Goal: Task Accomplishment & Management: Manage account settings

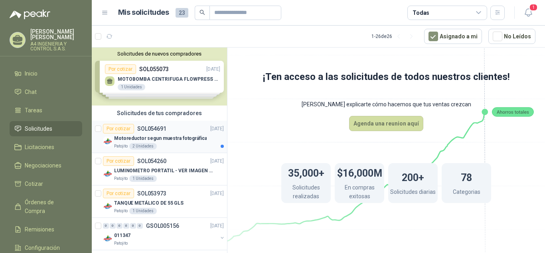
click at [176, 140] on p "Motoreductor segun muestra fotográfica" at bounding box center [160, 138] width 93 height 8
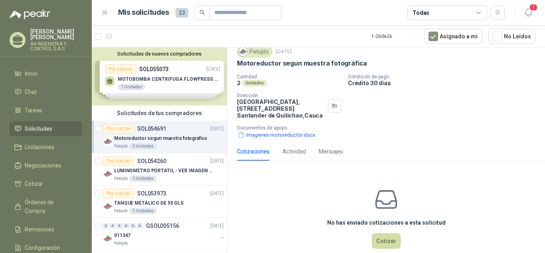
scroll to position [40, 0]
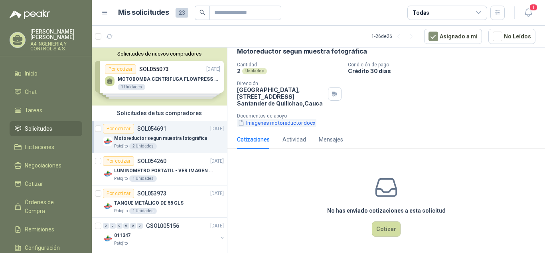
click at [291, 125] on button "Imagenes motoreductor.docx" at bounding box center [276, 122] width 79 height 8
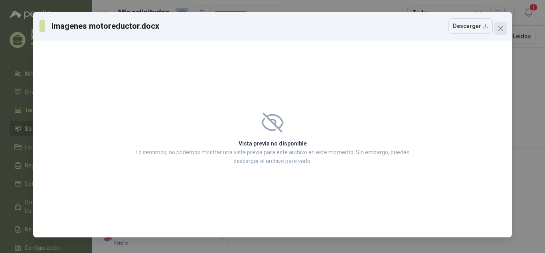
click at [499, 28] on icon "close" at bounding box center [501, 28] width 6 height 6
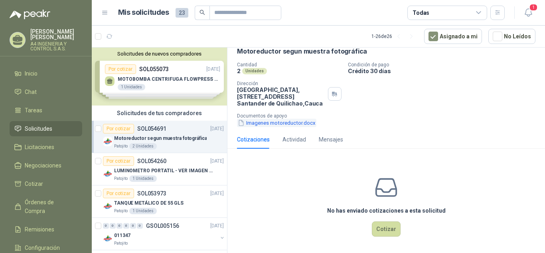
click at [304, 123] on button "Imagenes motoreductor.docx" at bounding box center [276, 122] width 79 height 8
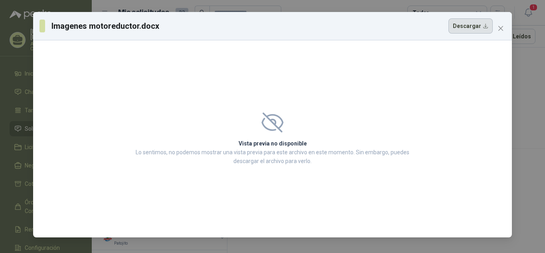
click at [475, 30] on button "Descargar" at bounding box center [470, 25] width 44 height 15
click at [504, 29] on span "Close" at bounding box center [500, 28] width 13 height 6
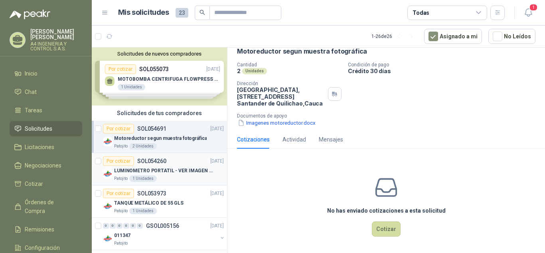
click at [172, 175] on div "Patojito 1 Unidades" at bounding box center [169, 178] width 110 height 6
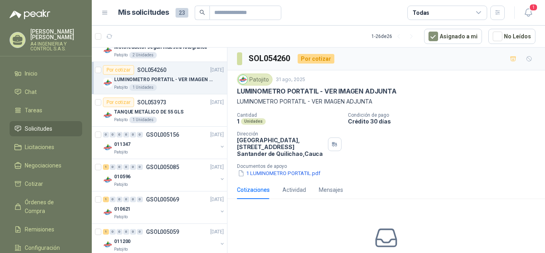
scroll to position [120, 0]
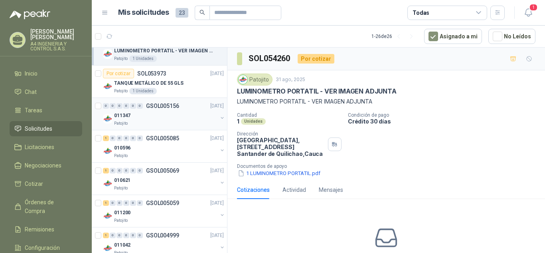
click at [119, 113] on p "011347" at bounding box center [122, 116] width 16 height 8
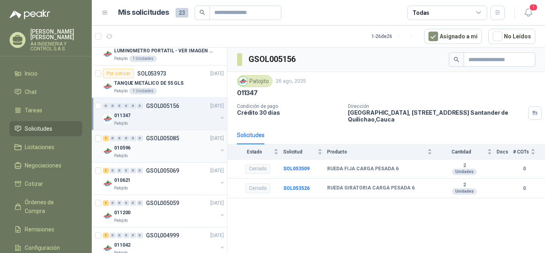
click at [120, 147] on p "010596" at bounding box center [122, 148] width 16 height 8
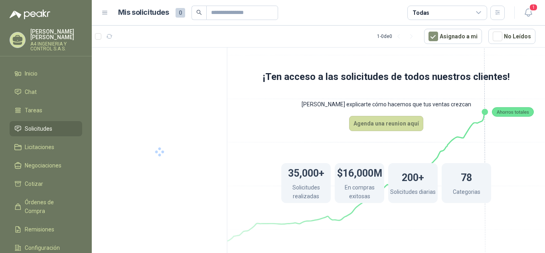
click at [40, 31] on p "Adriana Cabrera" at bounding box center [56, 34] width 52 height 11
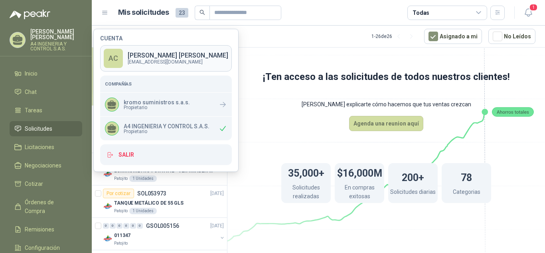
click at [157, 53] on p "Adriana Cabrera" at bounding box center [178, 55] width 101 height 6
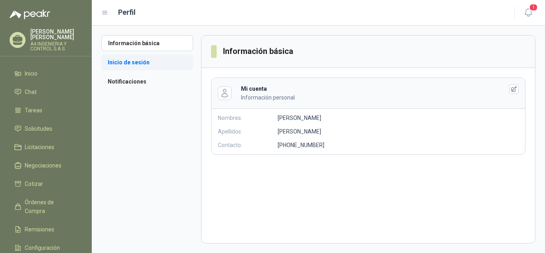
click at [130, 63] on li "Inicio de sesión" at bounding box center [147, 62] width 92 height 16
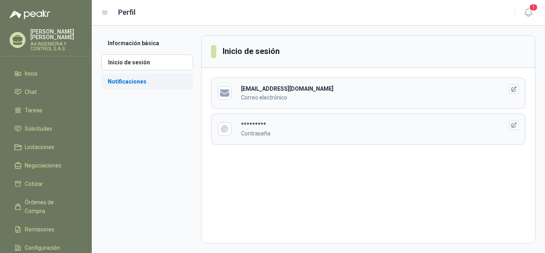
click at [130, 89] on li "Notificaciones" at bounding box center [147, 81] width 92 height 16
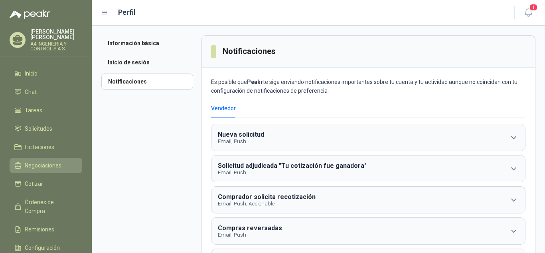
click at [48, 161] on span "Negociaciones" at bounding box center [43, 165] width 37 height 9
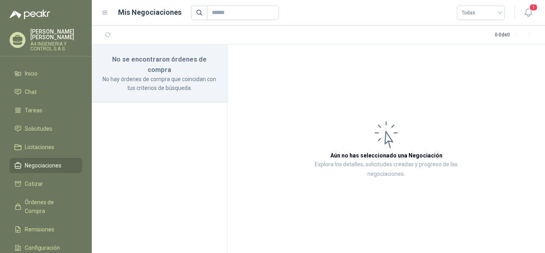
click at [36, 30] on p "Adriana Cabrera" at bounding box center [56, 34] width 52 height 11
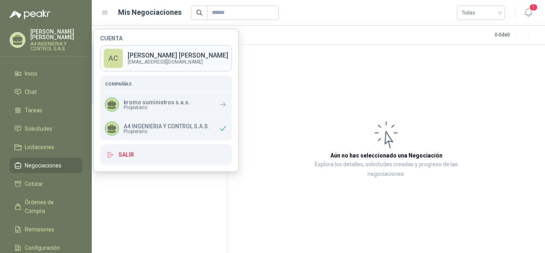
click at [163, 51] on link "AC Adriana Cabrera admon.kromo@gmail.com" at bounding box center [166, 58] width 132 height 26
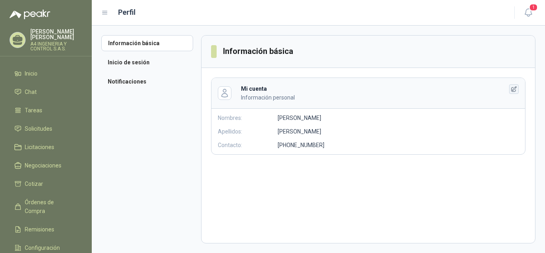
click at [513, 89] on icon "button" at bounding box center [514, 89] width 7 height 7
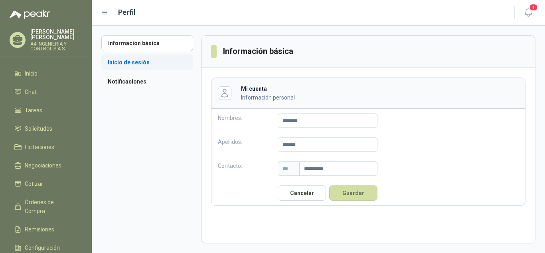
click at [133, 63] on li "Inicio de sesión" at bounding box center [147, 62] width 92 height 16
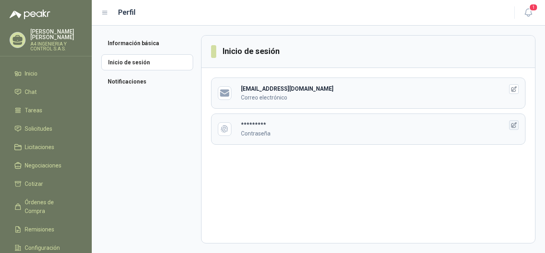
click at [513, 124] on icon "button" at bounding box center [514, 125] width 7 height 7
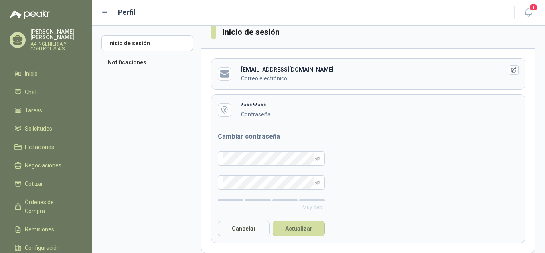
scroll to position [29, 0]
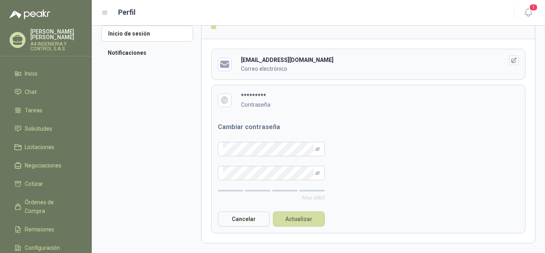
click at [225, 230] on form "Cambiar contraseña Muy débil Cancelar Actualizar" at bounding box center [271, 173] width 120 height 117
click at [238, 219] on button "Cancelar" at bounding box center [244, 218] width 52 height 15
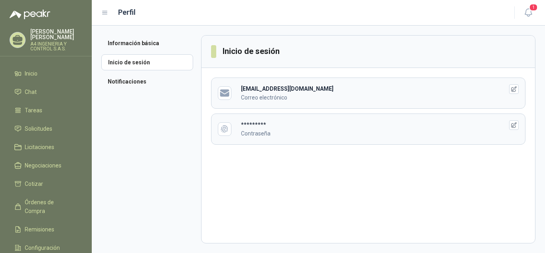
scroll to position [0, 0]
click at [113, 13] on div "Perfil" at bounding box center [302, 12] width 403 height 11
click at [100, 13] on header "Perfil 1" at bounding box center [318, 13] width 453 height 26
click at [103, 12] on icon at bounding box center [104, 12] width 7 height 7
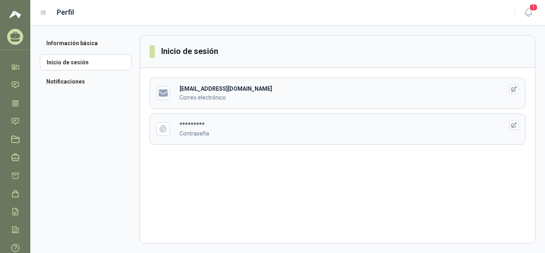
click at [47, 14] on div "Perfil" at bounding box center [272, 12] width 465 height 11
click at [42, 14] on icon at bounding box center [43, 12] width 7 height 7
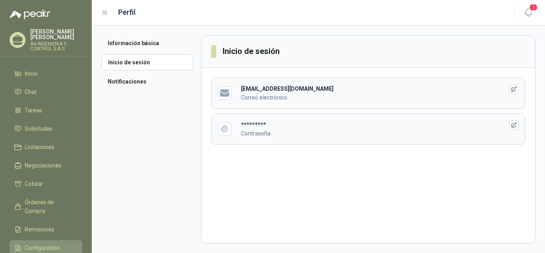
click at [39, 239] on span "Configuración" at bounding box center [42, 247] width 35 height 9
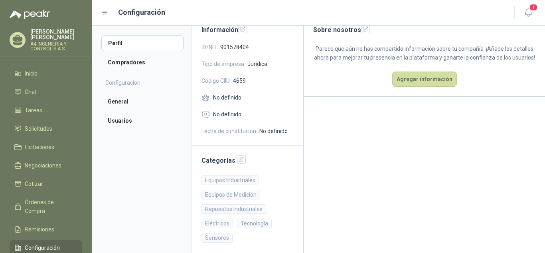
scroll to position [66, 0]
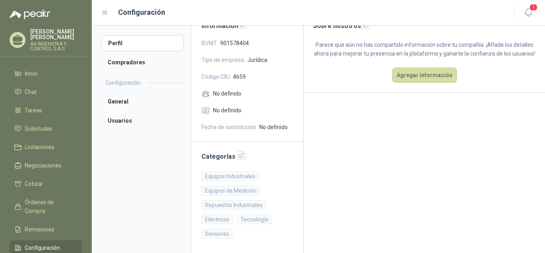
click at [32, 11] on img at bounding box center [30, 15] width 41 height 10
click at [124, 105] on li "General" at bounding box center [142, 101] width 82 height 16
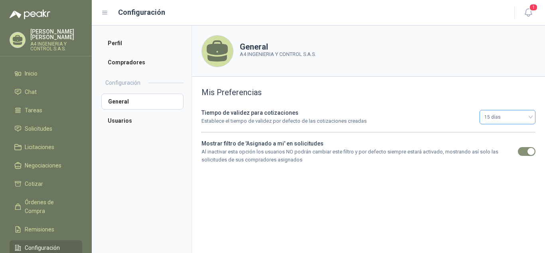
click at [531, 116] on div "15 días" at bounding box center [508, 117] width 56 height 14
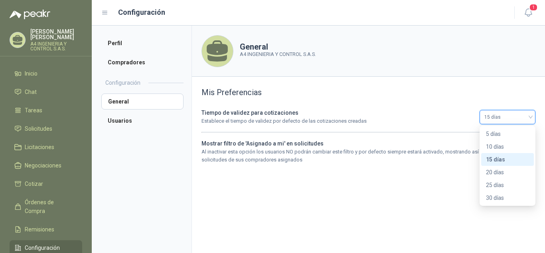
click at [531, 116] on div "15 días" at bounding box center [508, 117] width 56 height 14
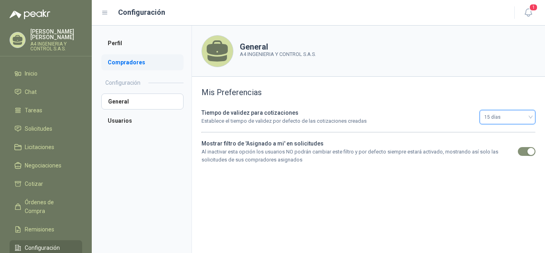
click at [120, 58] on li "Compradores" at bounding box center [142, 62] width 82 height 16
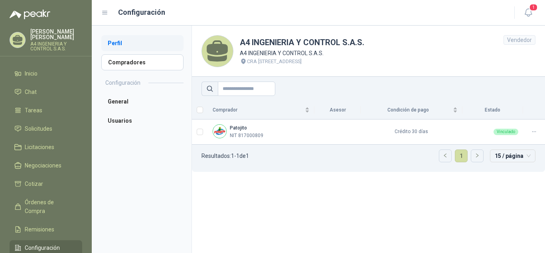
click at [118, 43] on li "Perfil" at bounding box center [142, 43] width 82 height 16
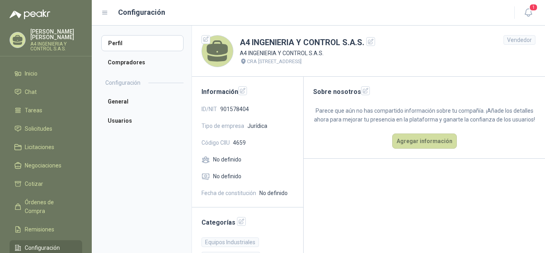
click at [515, 42] on div "Vendedor" at bounding box center [520, 40] width 32 height 10
click at [40, 239] on link "Configuración" at bounding box center [46, 247] width 73 height 15
click at [33, 239] on span "Configuración" at bounding box center [42, 247] width 35 height 9
click at [120, 121] on li "Usuarios" at bounding box center [142, 121] width 82 height 16
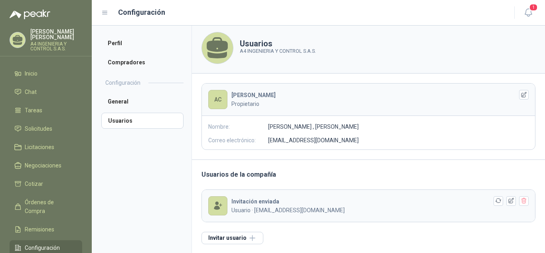
scroll to position [4, 0]
click at [257, 174] on h3 "Usuarios de la compañía" at bounding box center [368, 173] width 334 height 10
click at [521, 201] on icon "button" at bounding box center [524, 199] width 7 height 7
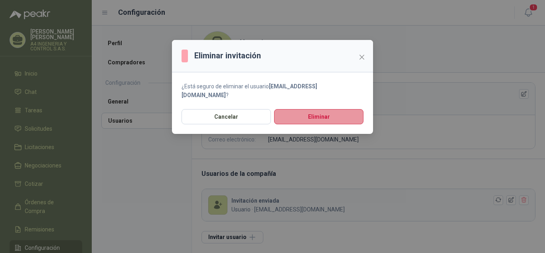
click at [326, 111] on button "Eliminar" at bounding box center [318, 116] width 89 height 15
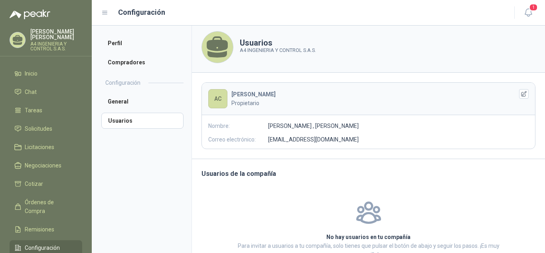
click at [42, 33] on p "Adriana Cabrera" at bounding box center [56, 34] width 52 height 11
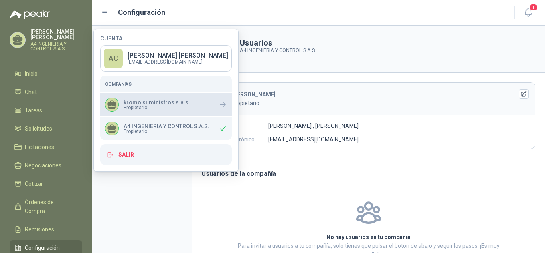
click at [158, 105] on span "Propietario" at bounding box center [157, 107] width 66 height 5
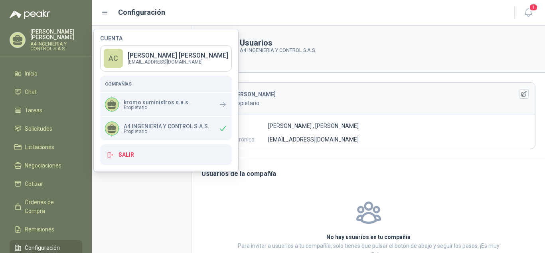
click at [54, 43] on p "A4 INGENIERIA Y CONTROL S.A.S." at bounding box center [56, 46] width 52 height 10
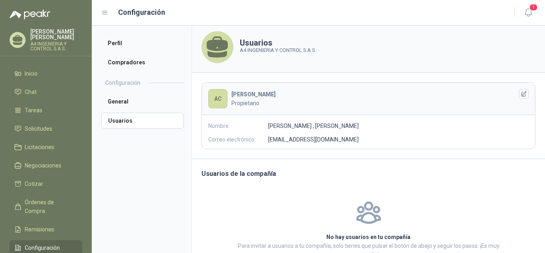
click at [54, 43] on p "A4 INGENIERIA Y CONTROL S.A.S." at bounding box center [56, 46] width 52 height 10
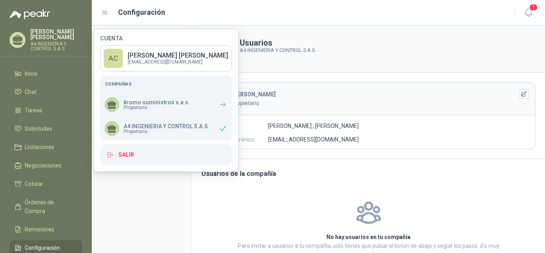
click at [146, 129] on span "Propietario" at bounding box center [167, 131] width 86 height 5
click at [114, 128] on icon at bounding box center [112, 127] width 8 height 6
click at [158, 128] on p "A4 INGENIERIA Y CONTROL S.A.S." at bounding box center [167, 126] width 86 height 6
click at [156, 130] on span "Propietario" at bounding box center [167, 131] width 86 height 5
click at [155, 126] on p "A4 INGENIERIA Y CONTROL S.A.S." at bounding box center [167, 126] width 86 height 6
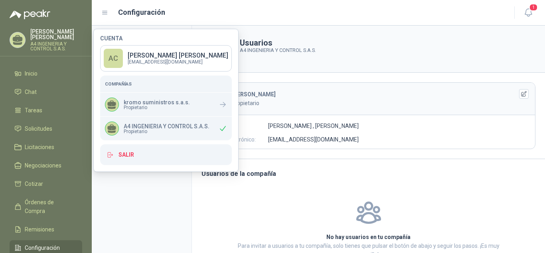
click at [142, 127] on p "A4 INGENIERIA Y CONTROL S.A.S." at bounding box center [167, 126] width 86 height 6
click at [137, 130] on span "Propietario" at bounding box center [167, 131] width 86 height 5
click at [136, 132] on span "Propietario" at bounding box center [167, 131] width 86 height 5
click at [142, 127] on p "A4 INGENIERIA Y CONTROL S.A.S." at bounding box center [167, 126] width 86 height 6
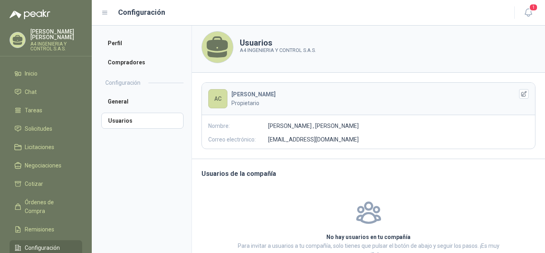
click at [42, 239] on span "Configuración" at bounding box center [42, 247] width 35 height 9
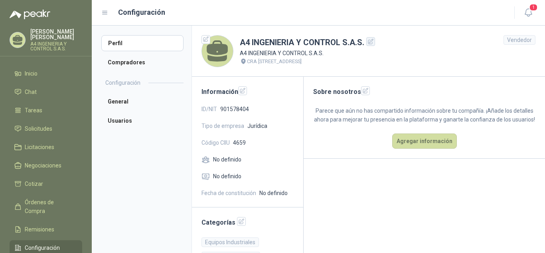
click at [367, 41] on icon "button" at bounding box center [370, 41] width 7 height 7
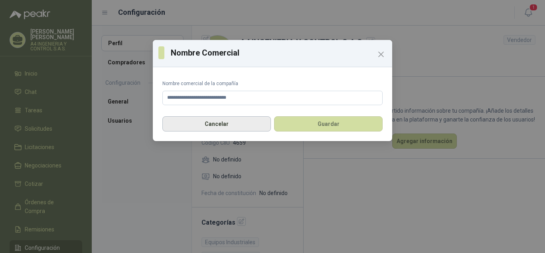
click at [244, 124] on button "Cancelar" at bounding box center [216, 123] width 109 height 15
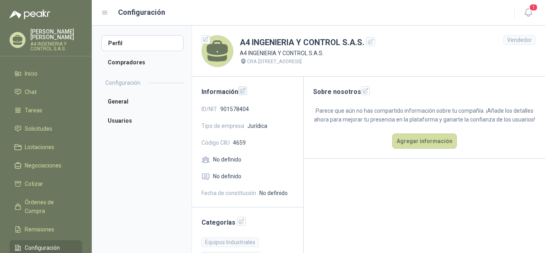
click at [245, 93] on icon "button" at bounding box center [242, 90] width 7 height 7
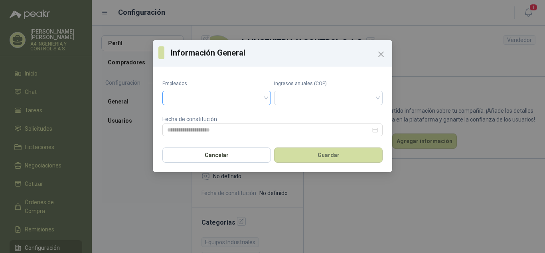
click at [264, 97] on input "search" at bounding box center [216, 97] width 99 height 12
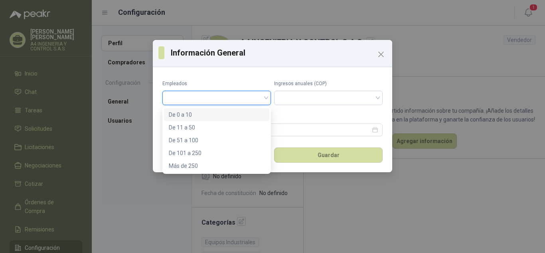
click at [264, 97] on input "search" at bounding box center [216, 97] width 99 height 12
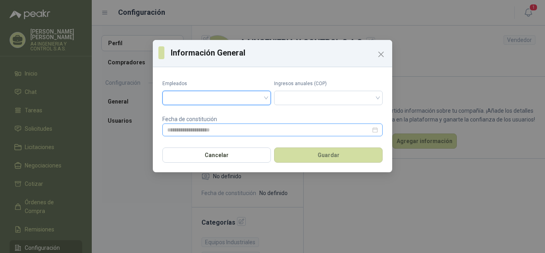
click at [377, 130] on div at bounding box center [272, 129] width 211 height 9
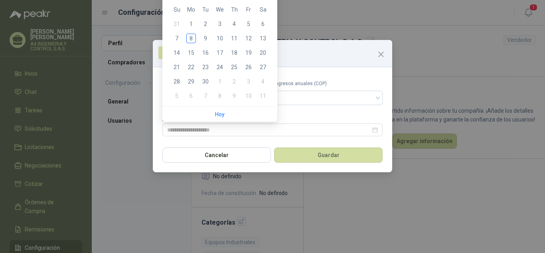
click at [373, 69] on div "Información General Empleados Ingresos anuales (COP) Fecha de constitución Canc…" at bounding box center [272, 106] width 239 height 132
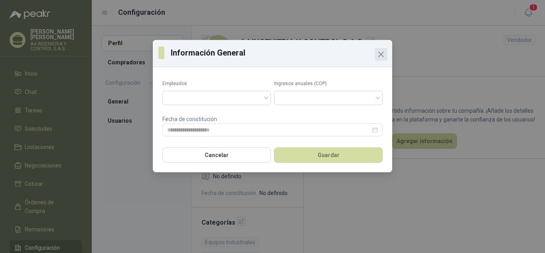
click at [379, 57] on icon "Close" at bounding box center [381, 54] width 5 height 5
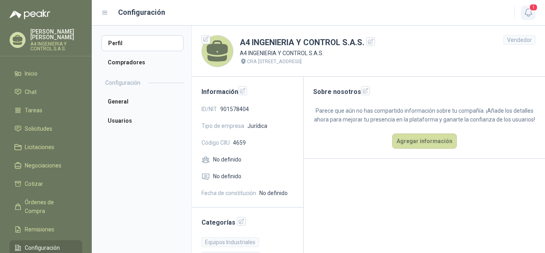
click at [529, 18] on button "1" at bounding box center [528, 13] width 14 height 14
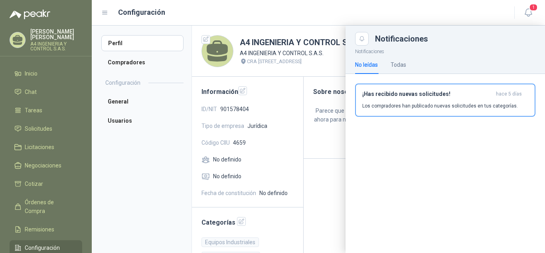
click at [439, 99] on div "¡Has recibido nuevas solicitudes! hace 5 días Los compradores han publicado nue…" at bounding box center [445, 100] width 166 height 19
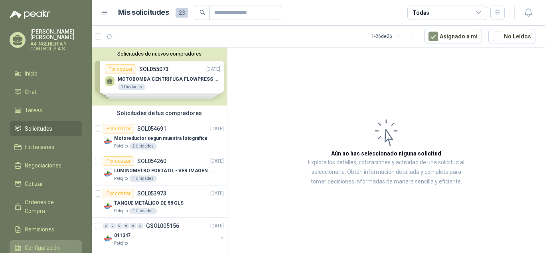
click at [44, 239] on span "Configuración" at bounding box center [42, 247] width 35 height 9
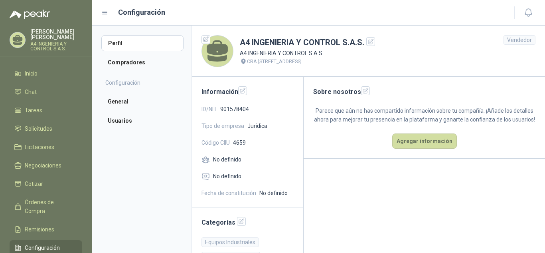
click at [229, 46] on icon at bounding box center [217, 51] width 26 height 26
click at [210, 39] on icon at bounding box center [217, 51] width 26 height 26
click at [206, 40] on icon "button" at bounding box center [206, 39] width 7 height 7
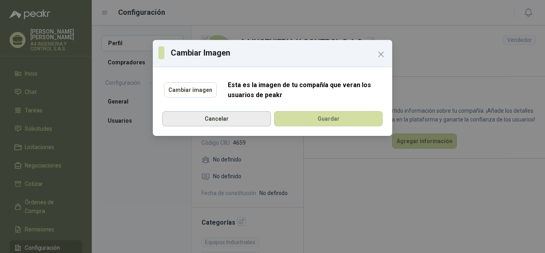
click at [209, 119] on button "Cancelar" at bounding box center [216, 118] width 109 height 15
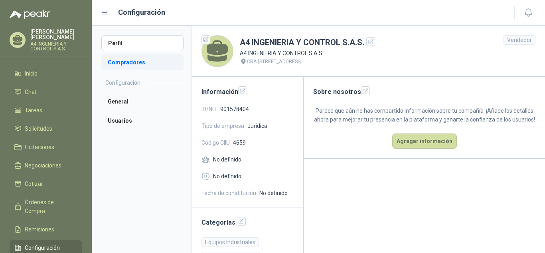
click at [127, 62] on li "Compradores" at bounding box center [142, 62] width 82 height 16
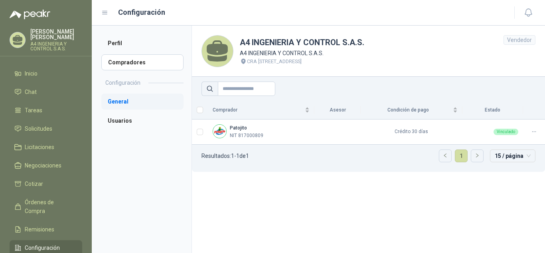
click at [118, 101] on li "General" at bounding box center [142, 101] width 82 height 16
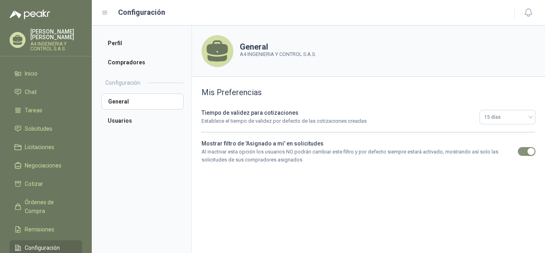
click at [259, 156] on p "Al inactivar esta opción los usuarios NO podrán cambiar este filtro y por defec…" at bounding box center [357, 156] width 312 height 16
click at [262, 132] on div "Tiempo de validez para cotizaciones Establece el tiempo de validez por defecto …" at bounding box center [368, 135] width 334 height 55
click at [254, 113] on b "Tiempo de validez para cotizaciones" at bounding box center [249, 112] width 97 height 6
click at [266, 107] on div "Mis Preferencias Tiempo de validez para cotizaciones Establece el tiempo de val…" at bounding box center [368, 125] width 334 height 78
click at [265, 114] on b "Tiempo de validez para cotizaciones" at bounding box center [249, 112] width 97 height 6
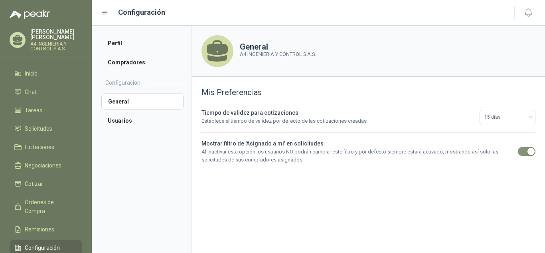
click at [250, 84] on div "Mis Preferencias Tiempo de validez para cotizaciones Establece el tiempo de val…" at bounding box center [368, 125] width 353 height 97
click at [240, 105] on div "Mis Preferencias Tiempo de validez para cotizaciones Establece el tiempo de val…" at bounding box center [368, 125] width 334 height 78
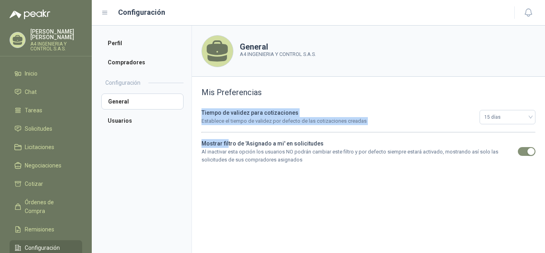
drag, startPoint x: 227, startPoint y: 132, endPoint x: 217, endPoint y: 142, distance: 14.4
click at [227, 134] on div "Tiempo de validez para cotizaciones Establece el tiempo de validez por defecto …" at bounding box center [368, 135] width 334 height 55
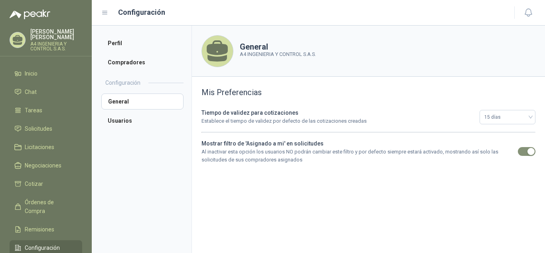
click at [206, 109] on div "Tiempo de validez para cotizaciones Establece el tiempo de validez por defecto …" at bounding box center [337, 116] width 273 height 17
click at [41, 15] on img at bounding box center [30, 15] width 41 height 10
click at [46, 34] on p "Adriana Cabrera" at bounding box center [56, 34] width 52 height 11
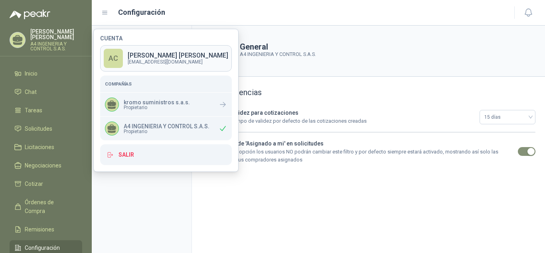
click at [152, 57] on p "Adriana Cabrera" at bounding box center [178, 55] width 101 height 6
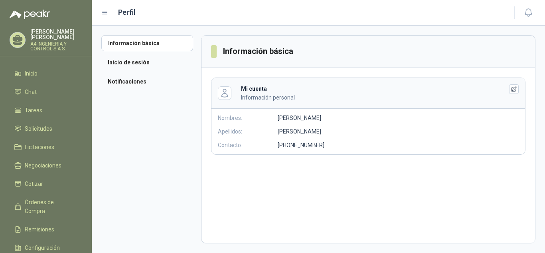
click at [125, 10] on h1 "Perfil" at bounding box center [127, 12] width 18 height 11
click at [131, 14] on h1 "Perfil" at bounding box center [127, 12] width 18 height 11
click at [110, 12] on div "Perfil" at bounding box center [302, 12] width 403 height 11
click at [107, 13] on icon at bounding box center [104, 12] width 7 height 7
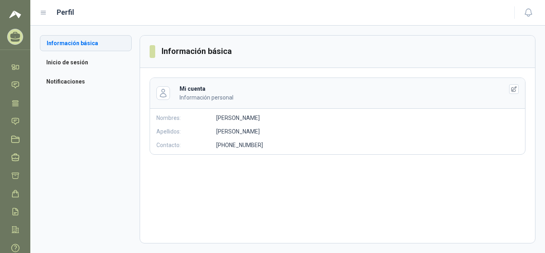
click at [65, 41] on li "Información básica" at bounding box center [86, 43] width 92 height 16
click at [69, 10] on h1 "Perfil" at bounding box center [66, 12] width 18 height 11
click at [18, 37] on icon at bounding box center [15, 35] width 10 height 7
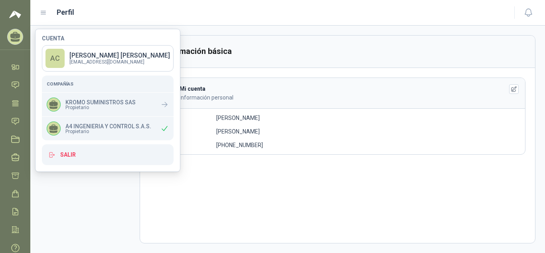
click at [18, 11] on img at bounding box center [15, 15] width 12 height 10
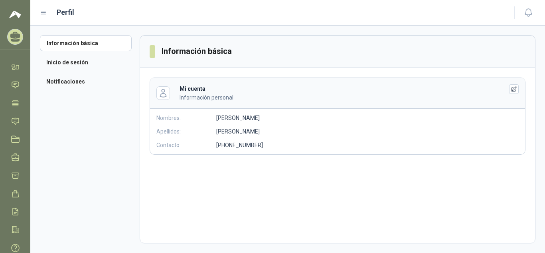
click at [16, 12] on img at bounding box center [15, 15] width 12 height 10
click at [15, 13] on img at bounding box center [15, 15] width 12 height 10
click at [19, 51] on menu "Adriana Cabrera A4 INGENIERIA Y CONTROL S.A.S. Inicio Chat Tareas Solicitudes L…" at bounding box center [15, 126] width 30 height 253
click at [17, 70] on icon at bounding box center [15, 67] width 8 height 8
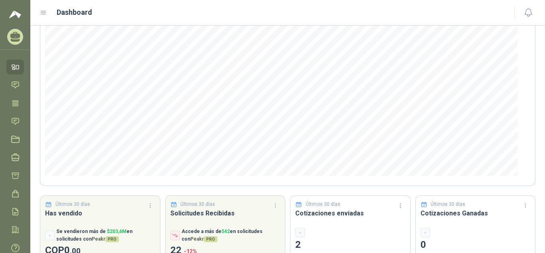
scroll to position [40, 0]
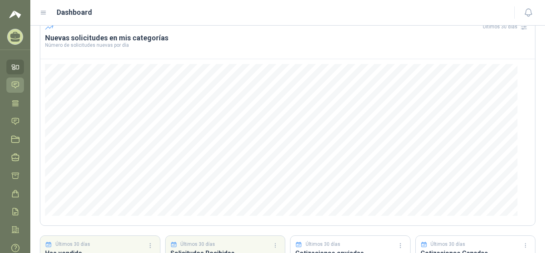
click at [13, 83] on icon at bounding box center [15, 85] width 8 height 8
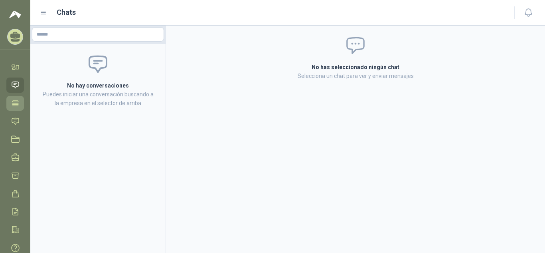
click at [17, 103] on icon at bounding box center [15, 103] width 8 height 8
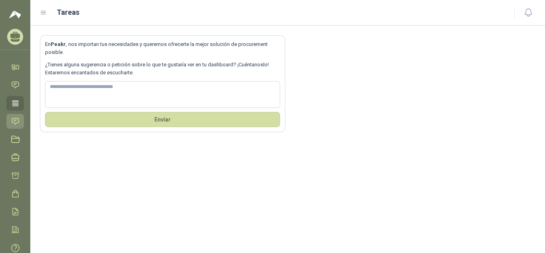
click at [16, 118] on icon at bounding box center [15, 121] width 8 height 8
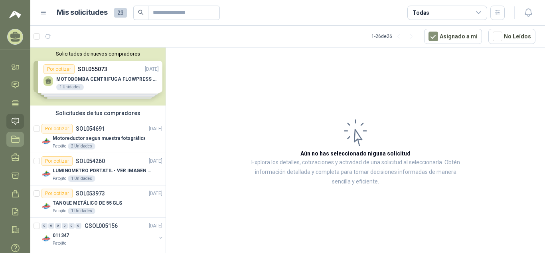
click at [14, 141] on icon at bounding box center [15, 139] width 8 height 8
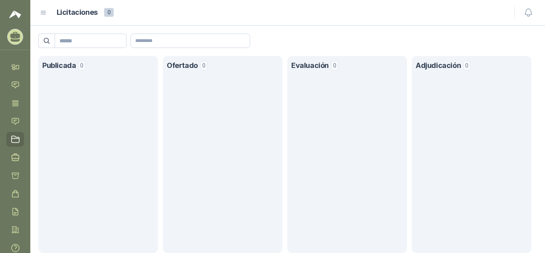
click at [17, 15] on img at bounding box center [15, 15] width 12 height 10
click at [43, 11] on icon at bounding box center [43, 12] width 7 height 7
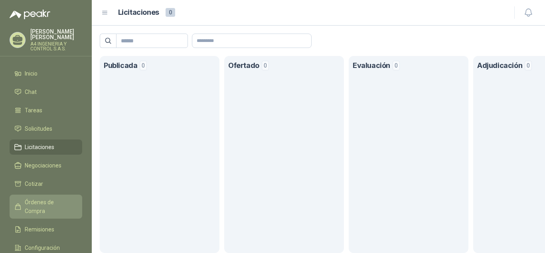
click at [34, 198] on span "Órdenes de Compra" at bounding box center [50, 206] width 50 height 18
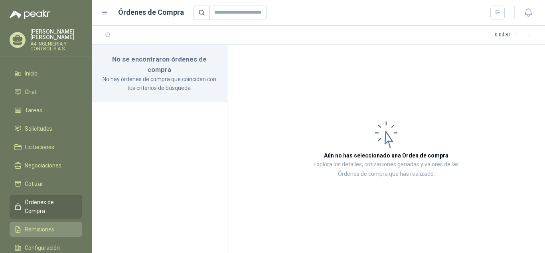
click at [40, 225] on span "Remisiones" at bounding box center [40, 229] width 30 height 9
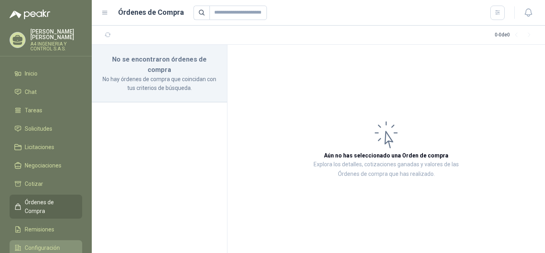
click at [41, 239] on span "Configuración" at bounding box center [42, 247] width 35 height 9
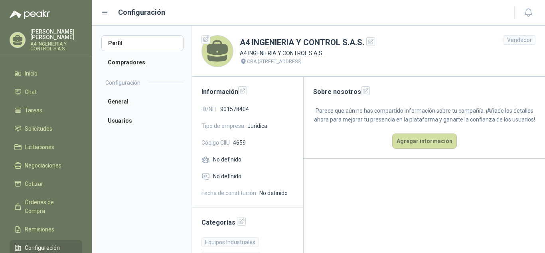
click at [45, 239] on span "Configuración" at bounding box center [42, 247] width 35 height 9
click at [391, 213] on main "Sobre nosotros Parece que aún no has compartido información sobre tu compañía. …" at bounding box center [424, 198] width 241 height 242
click at [116, 119] on li "Usuarios" at bounding box center [142, 121] width 82 height 16
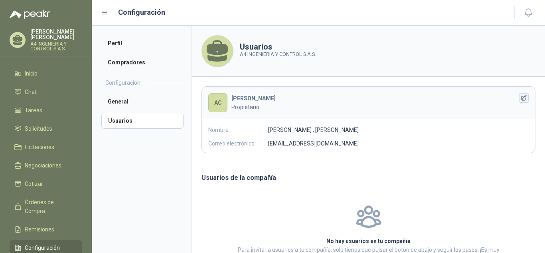
click at [521, 99] on icon "button" at bounding box center [524, 98] width 7 height 7
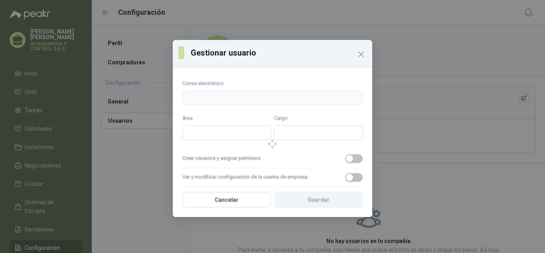
type input "**********"
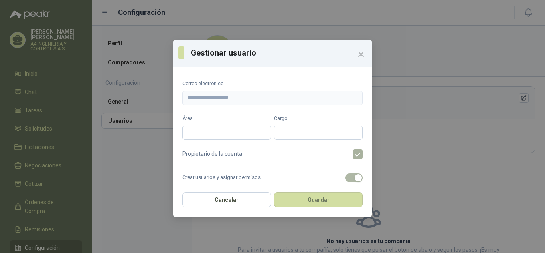
click at [353, 156] on label at bounding box center [361, 154] width 16 height 10
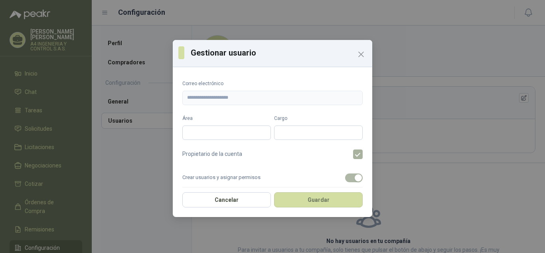
click at [353, 156] on label at bounding box center [361, 154] width 16 height 10
click at [200, 130] on input "Área" at bounding box center [226, 132] width 89 height 14
click at [294, 133] on input "Cargo" at bounding box center [318, 132] width 89 height 14
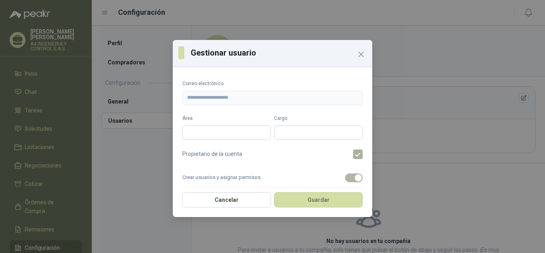
click at [356, 149] on label at bounding box center [361, 154] width 16 height 10
click at [353, 154] on label at bounding box center [361, 154] width 16 height 10
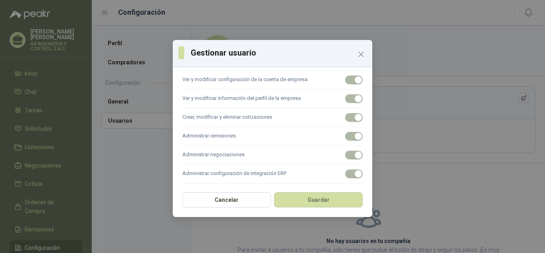
scroll to position [138, 0]
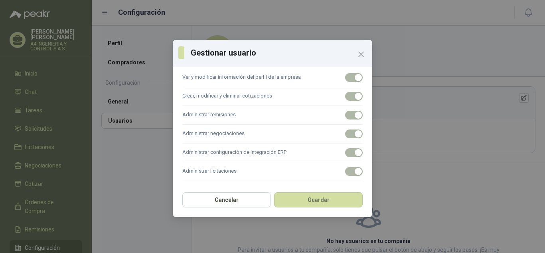
click at [348, 137] on label "Administrar negociaciones" at bounding box center [272, 133] width 180 height 19
click at [348, 163] on div "Crear usuarios y asignar permisos Ver y modificar configuración de la cuenta de…" at bounding box center [272, 106] width 180 height 150
click at [272, 158] on label "Administrar configuración de integración ERP" at bounding box center [272, 152] width 180 height 19
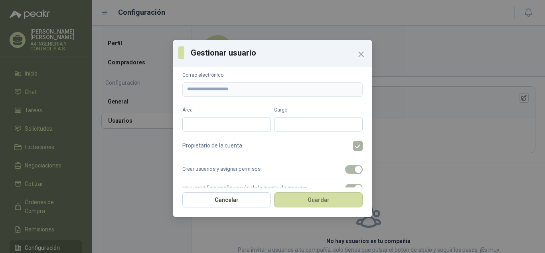
scroll to position [0, 0]
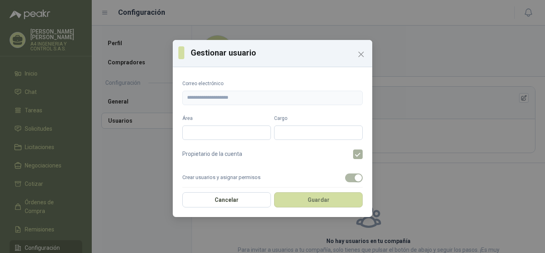
click at [201, 117] on label "Área" at bounding box center [226, 119] width 89 height 8
click at [201, 125] on input "Área" at bounding box center [226, 132] width 89 height 14
click at [234, 202] on button "Cancelar" at bounding box center [226, 199] width 89 height 15
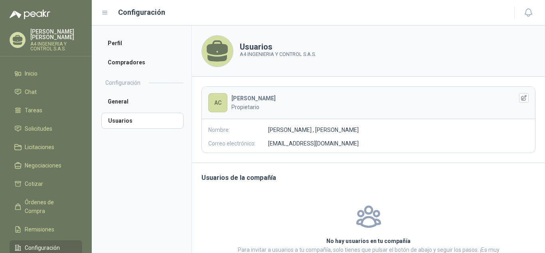
click at [257, 56] on p "A4 INGENIERIA Y CONTROL S.A.S." at bounding box center [278, 54] width 76 height 8
click at [49, 28] on menu "Adriana Cabrera A4 INGENIERIA Y CONTROL S.A.S. Inicio Chat Tareas Solicitudes L…" at bounding box center [46, 126] width 92 height 253
click at [63, 34] on p "Adriana Cabrera" at bounding box center [56, 34] width 52 height 11
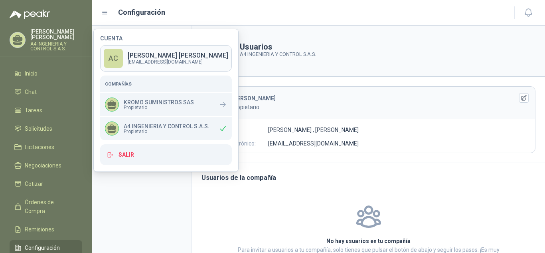
click at [144, 54] on p "Adriana Cabrera" at bounding box center [178, 55] width 101 height 6
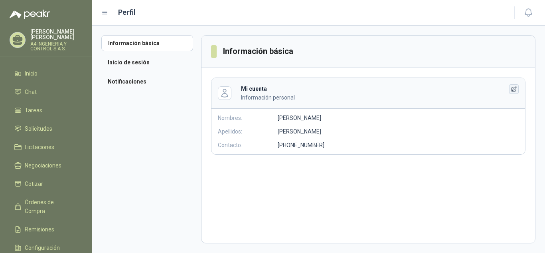
click at [516, 90] on icon "button" at bounding box center [514, 89] width 7 height 7
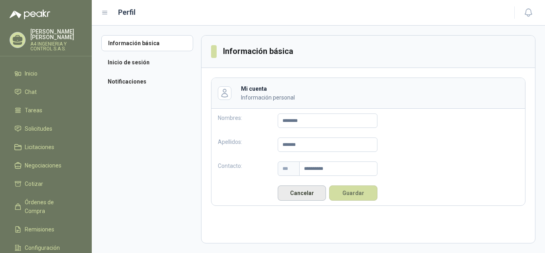
click at [310, 192] on button "Cancelar" at bounding box center [302, 192] width 48 height 15
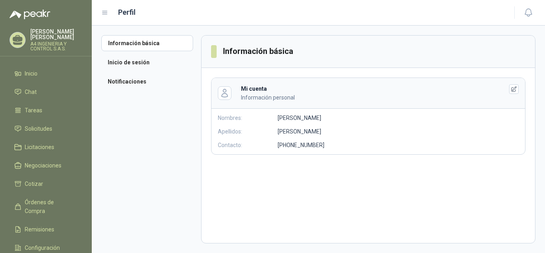
click at [63, 35] on div "Adriana Cabrera A4 INGENIERIA Y CONTROL S.A.S." at bounding box center [56, 40] width 52 height 22
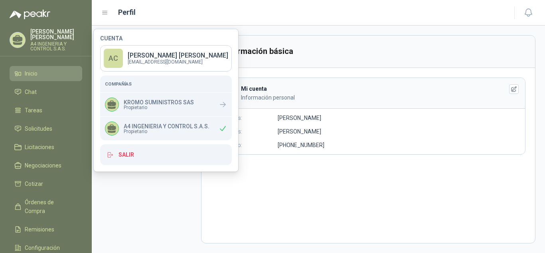
click at [61, 69] on li "Inicio" at bounding box center [45, 73] width 63 height 9
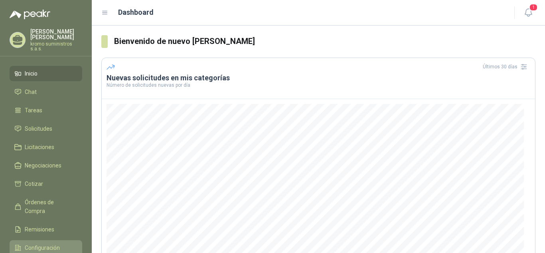
click at [33, 243] on span "Configuración" at bounding box center [42, 247] width 35 height 9
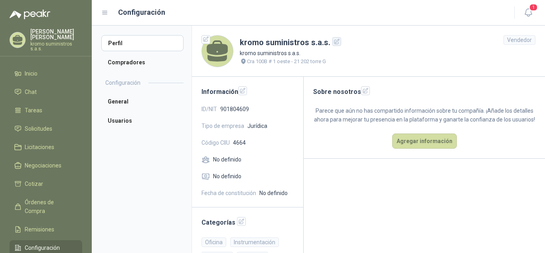
click at [339, 42] on button "button" at bounding box center [336, 41] width 9 height 9
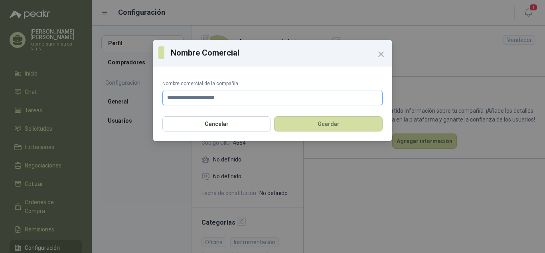
drag, startPoint x: 231, startPoint y: 97, endPoint x: 108, endPoint y: 99, distance: 123.3
click at [108, 99] on div "**********" at bounding box center [272, 126] width 545 height 253
click at [265, 103] on input "**********" at bounding box center [272, 98] width 220 height 14
type input "**********"
click at [332, 128] on button "Guardar" at bounding box center [328, 123] width 109 height 15
